Goal: Information Seeking & Learning: Learn about a topic

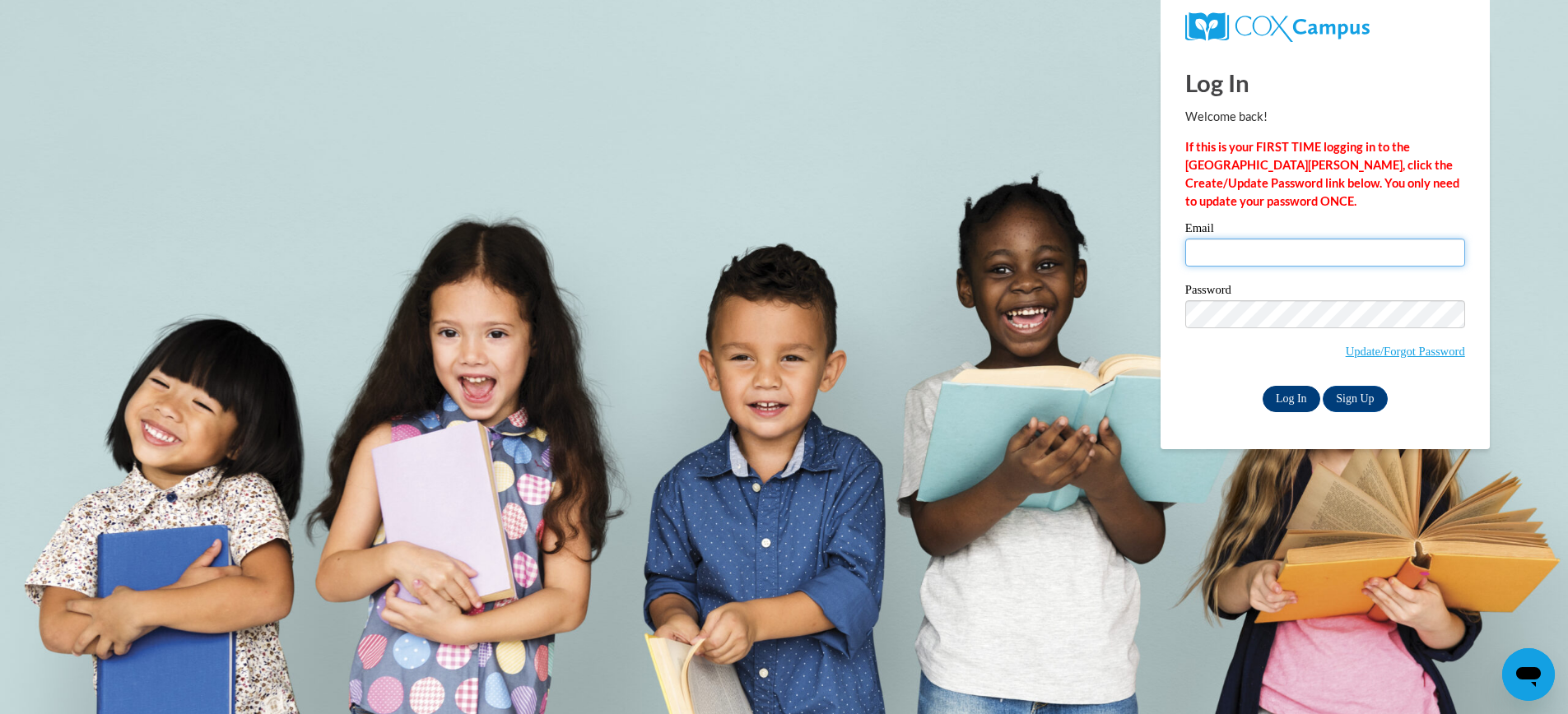
type input "[EMAIL_ADDRESS][DOMAIN_NAME]"
click at [1295, 397] on input "Log In" at bounding box center [1291, 399] width 57 height 26
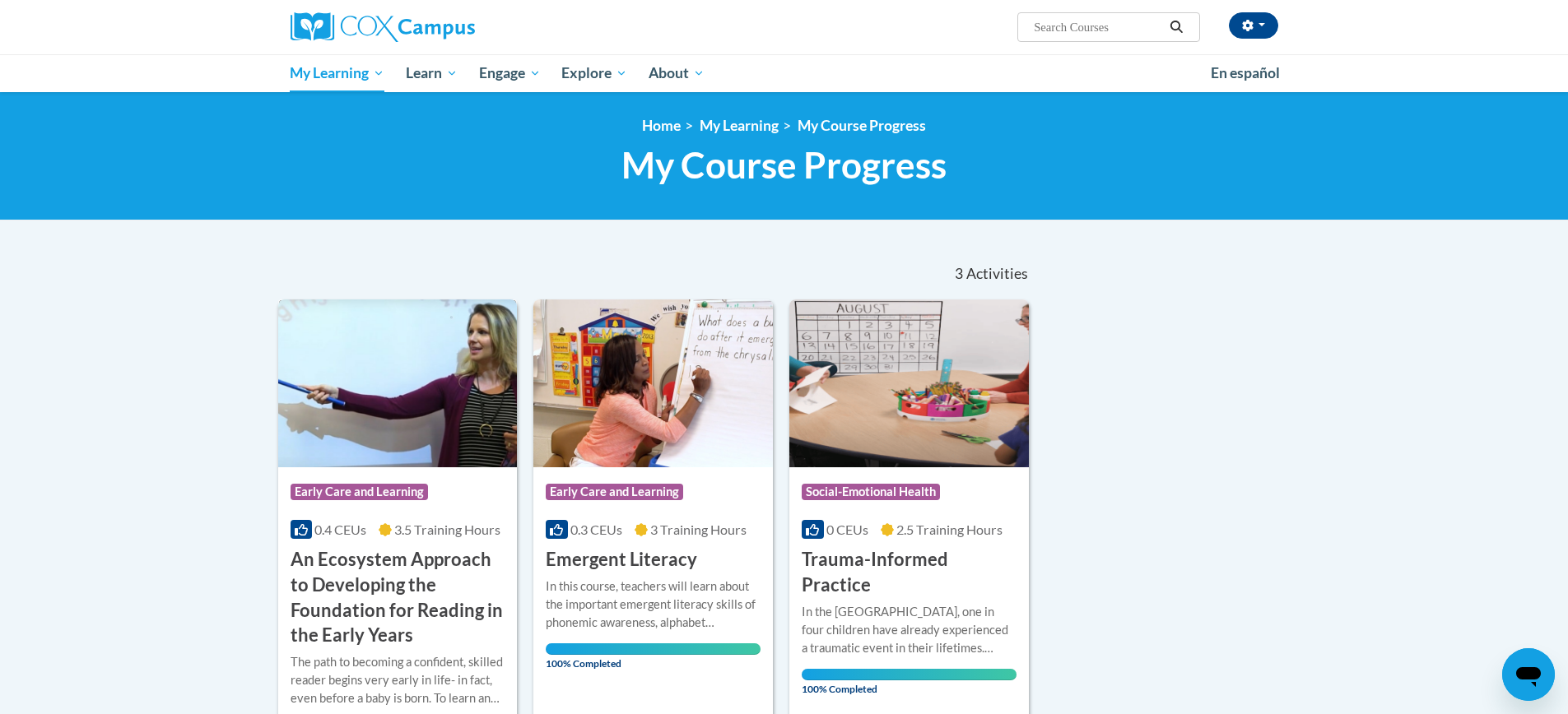
click at [389, 588] on h3 "An Ecosystem Approach to Developing the Foundation for Reading in the Early Yea…" at bounding box center [398, 598] width 215 height 101
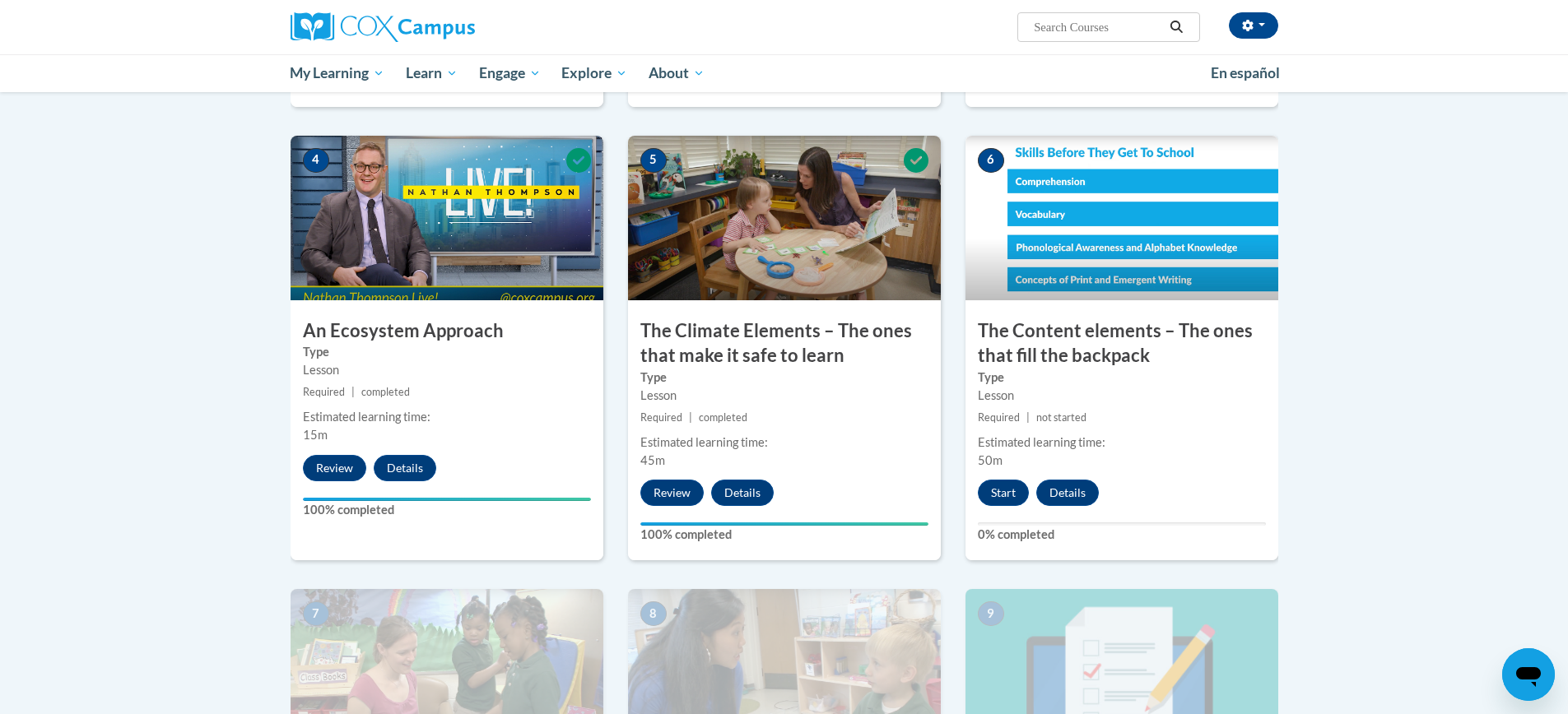
scroll to position [792, 0]
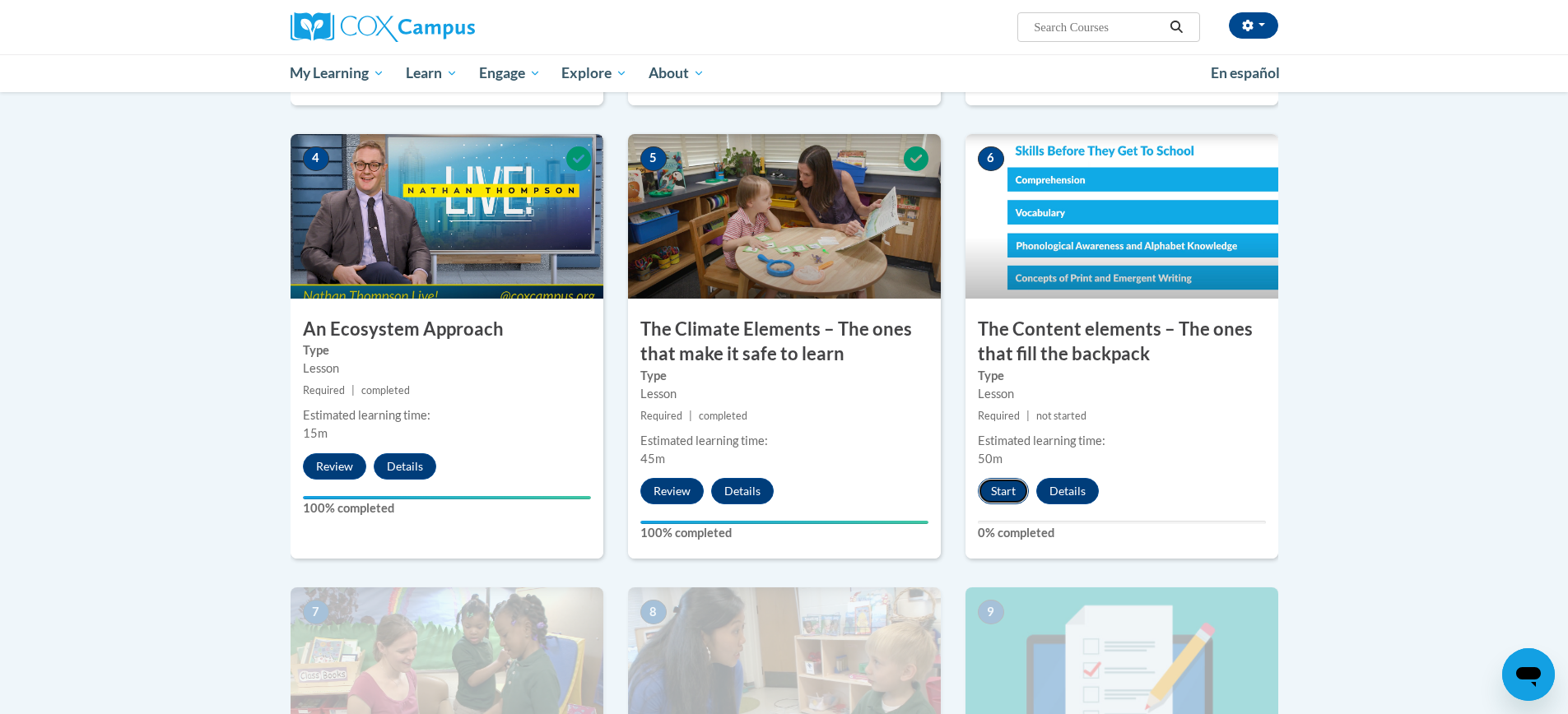
click at [1004, 490] on button "Start" at bounding box center [1003, 491] width 51 height 26
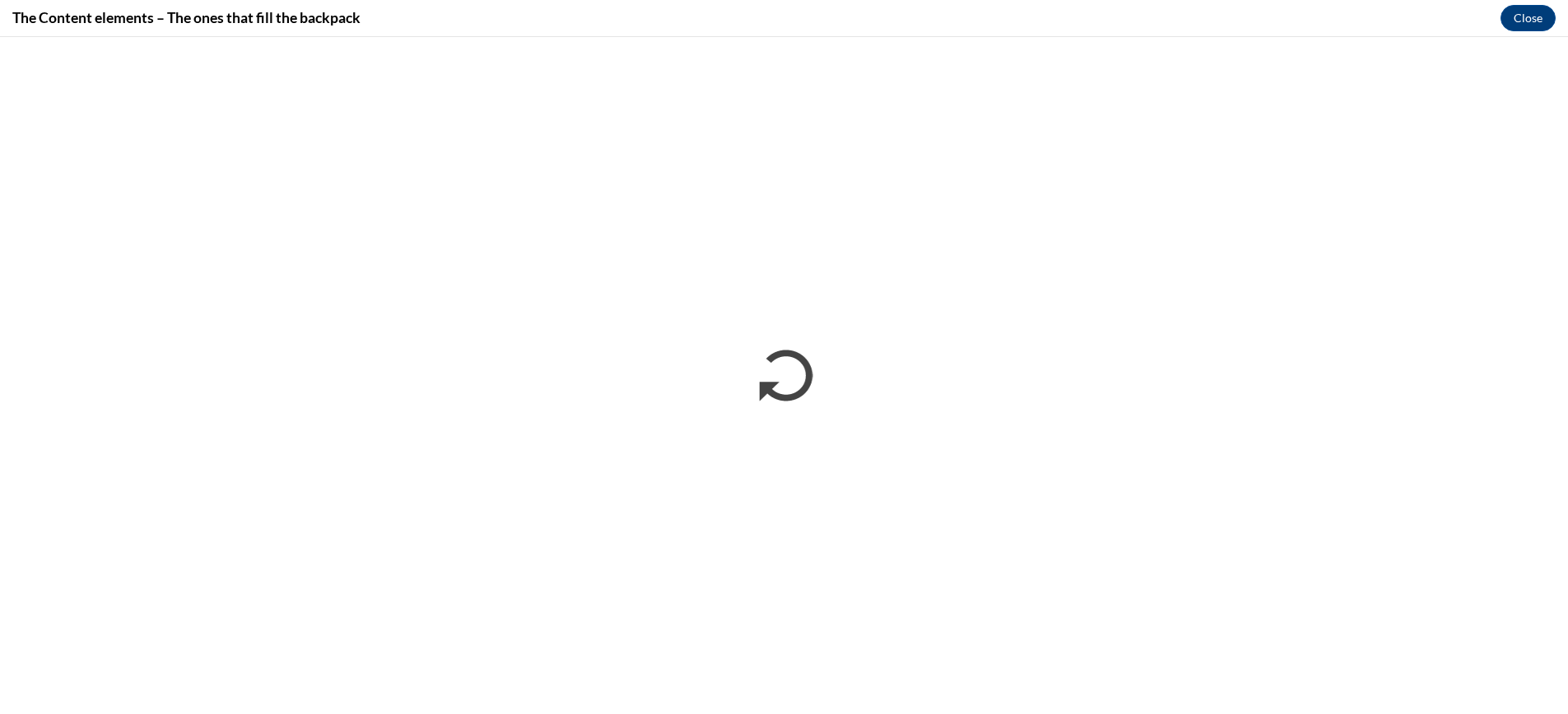
scroll to position [0, 0]
